Goal: Task Accomplishment & Management: Manage account settings

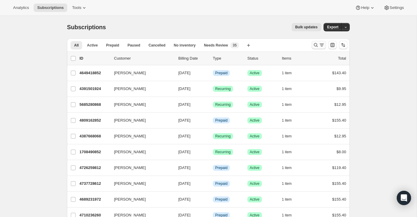
click at [317, 46] on icon "Search and filter results" at bounding box center [316, 45] width 4 height 4
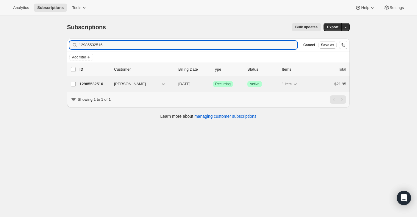
type input "12985532516"
click at [319, 82] on div "$21.95" at bounding box center [332, 84] width 30 height 6
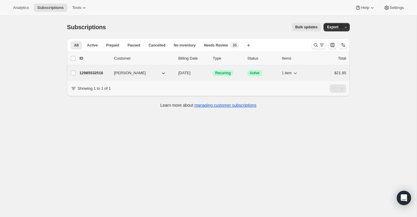
click at [329, 76] on div "$21.95" at bounding box center [332, 73] width 30 height 6
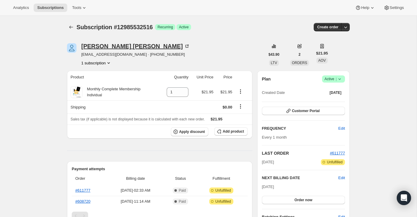
click at [187, 45] on icon at bounding box center [188, 46] width 2 height 2
click at [70, 25] on icon "Subscriptions" at bounding box center [71, 27] width 6 height 6
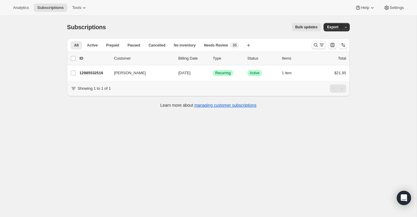
click at [317, 46] on icon "Search and filter results" at bounding box center [316, 45] width 4 height 4
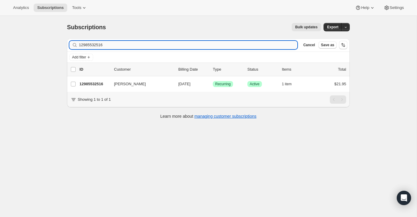
click at [273, 48] on input "12985532516" at bounding box center [188, 45] width 219 height 8
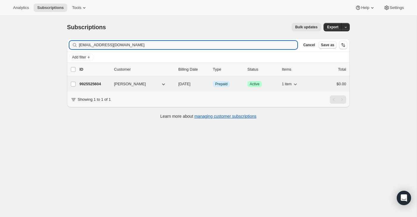
type input "[EMAIL_ADDRESS][DOMAIN_NAME]"
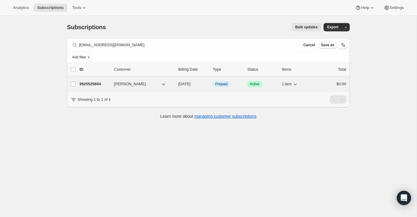
click at [333, 86] on div "$0.00" at bounding box center [332, 84] width 30 height 6
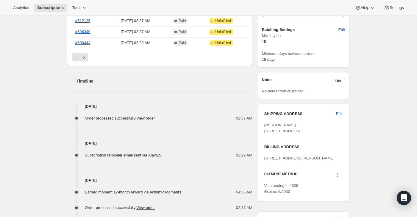
scroll to position [69, 0]
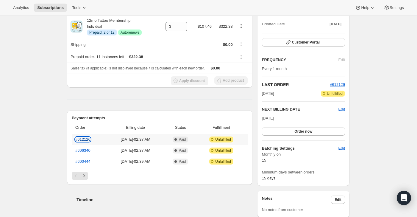
click at [84, 140] on link "#612126" at bounding box center [82, 139] width 15 height 4
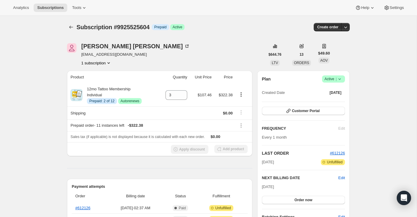
click at [335, 80] on span "Active |" at bounding box center [334, 79] width 18 height 6
click at [332, 98] on span "Cancel subscription" at bounding box center [332, 101] width 34 height 6
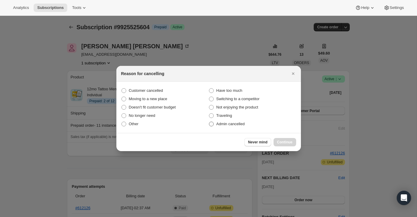
click at [250, 123] on label "Admin cancelled" at bounding box center [253, 124] width 88 height 8
click at [209, 122] on input "Admin cancelled" at bounding box center [209, 122] width 0 height 0
radio input "true"
click at [280, 136] on div "Never mind Continue" at bounding box center [208, 142] width 185 height 18
click at [280, 139] on button "Continue" at bounding box center [285, 142] width 23 height 8
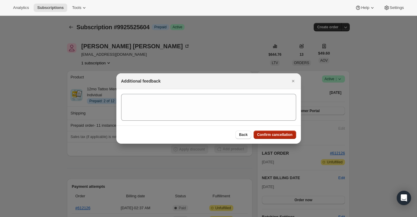
click at [280, 136] on span "Confirm cancellation" at bounding box center [274, 134] width 35 height 5
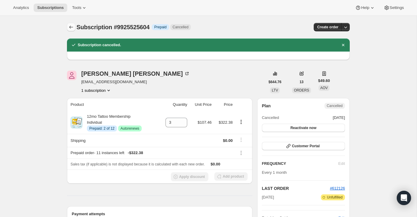
click at [73, 26] on icon "Subscriptions" at bounding box center [71, 27] width 6 height 6
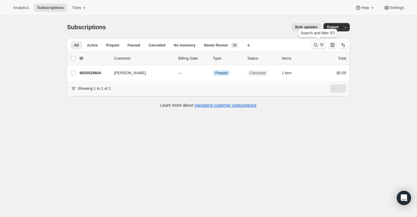
click at [315, 47] on icon "Search and filter results" at bounding box center [316, 45] width 6 height 6
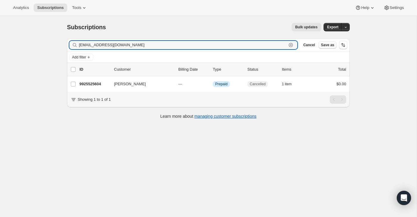
click at [290, 45] on icon "button" at bounding box center [291, 45] width 6 height 6
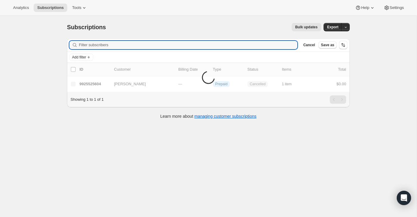
paste input "[EMAIL_ADDRESS][DOMAIN_NAME]"
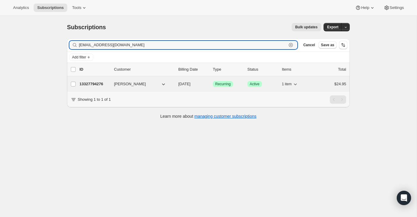
type input "[EMAIL_ADDRESS][DOMAIN_NAME]"
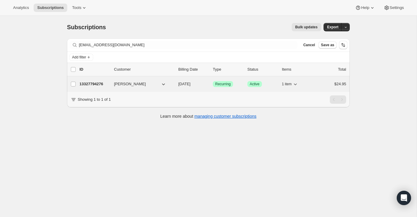
click at [326, 80] on div "13327794276 [PERSON_NAME] [DATE] Success Recurring Success Active 1 item $24.95" at bounding box center [213, 84] width 267 height 8
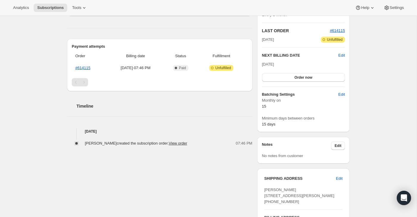
scroll to position [219, 0]
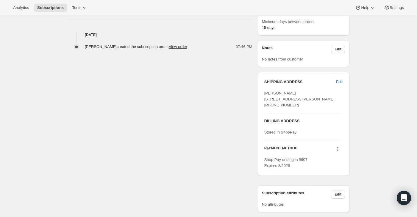
click at [337, 82] on span "Edit" at bounding box center [339, 82] width 7 height 6
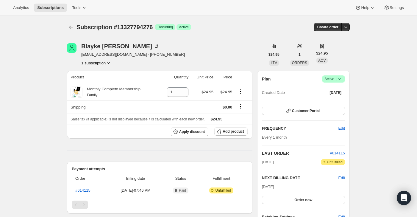
select select "[GEOGRAPHIC_DATA]"
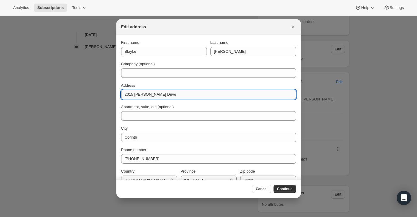
click at [174, 96] on input "2015 [PERSON_NAME] Drive" at bounding box center [208, 95] width 175 height 10
paste input "1232 Aztec Trl"
type input "1232 Aztec Trl"
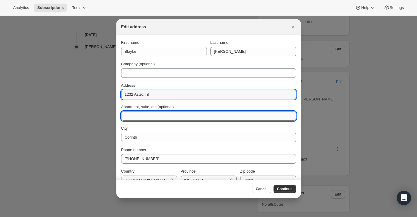
click at [231, 120] on input "Apartment, suite, etc (optional)" at bounding box center [208, 116] width 175 height 10
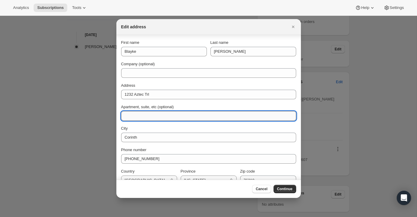
scroll to position [10, 0]
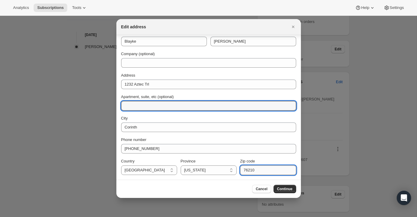
click at [259, 167] on input "76210" at bounding box center [268, 170] width 56 height 10
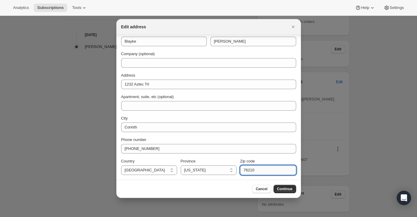
click at [259, 167] on input "76210" at bounding box center [268, 170] width 56 height 10
paste input "49"
type input "76249"
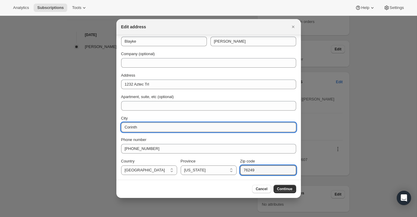
click at [156, 130] on input "Corinth" at bounding box center [208, 127] width 175 height 10
type input "[PERSON_NAME]"
click at [290, 192] on button "Continue" at bounding box center [285, 189] width 23 height 8
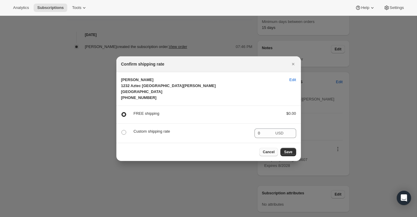
scroll to position [0, 0]
click at [290, 153] on span "Save" at bounding box center [288, 152] width 8 height 5
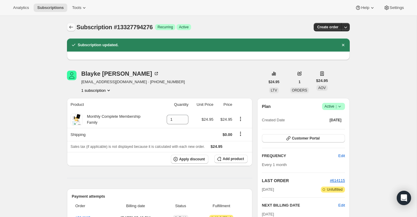
click at [71, 27] on icon "Subscriptions" at bounding box center [71, 27] width 4 height 3
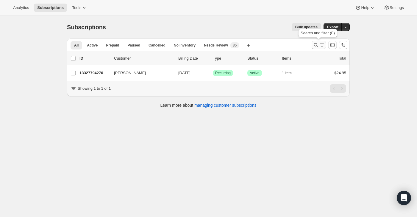
click at [316, 45] on icon "Search and filter results" at bounding box center [316, 45] width 6 height 6
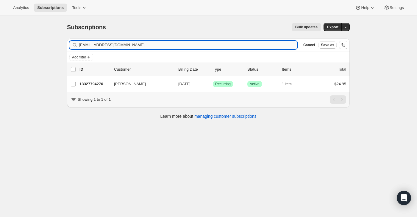
click at [235, 48] on input "[EMAIL_ADDRESS][DOMAIN_NAME]" at bounding box center [188, 45] width 219 height 8
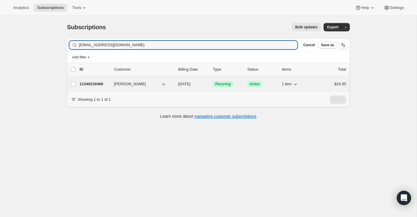
type input "[EMAIL_ADDRESS][DOMAIN_NAME]"
click at [321, 84] on div "$24.95" at bounding box center [332, 84] width 30 height 6
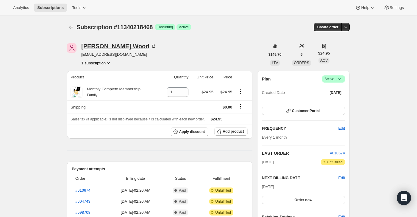
click at [151, 45] on icon at bounding box center [154, 46] width 6 height 6
click at [333, 79] on span "Active |" at bounding box center [334, 79] width 18 height 6
click at [330, 76] on span "Success Active |" at bounding box center [333, 78] width 23 height 7
click at [329, 96] on button "Cancel subscription" at bounding box center [331, 101] width 37 height 10
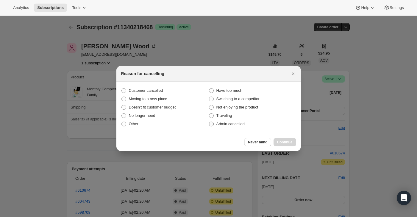
click at [240, 127] on span "Admin cancelled" at bounding box center [231, 124] width 28 height 6
click at [209, 122] on input "Admin cancelled" at bounding box center [209, 122] width 0 height 0
radio input "true"
click at [287, 140] on span "Continue" at bounding box center [284, 142] width 15 height 5
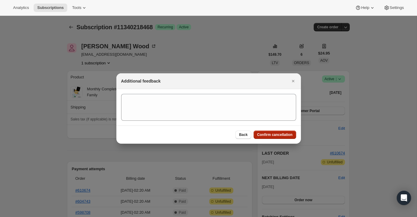
click at [286, 135] on span "Confirm cancellation" at bounding box center [274, 134] width 35 height 5
